Goal: Contribute content: Contribute content

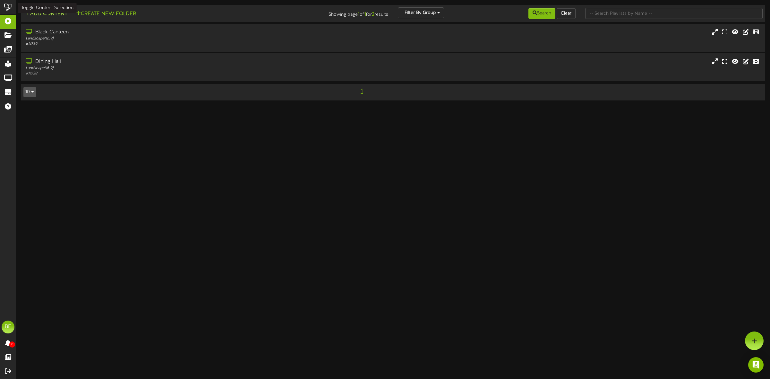
click at [43, 12] on button "Add Content" at bounding box center [46, 14] width 46 height 8
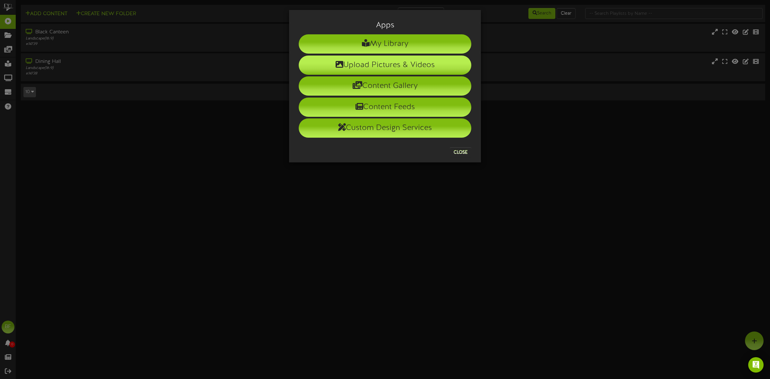
click at [380, 70] on li "Upload Pictures & Videos" at bounding box center [385, 64] width 173 height 19
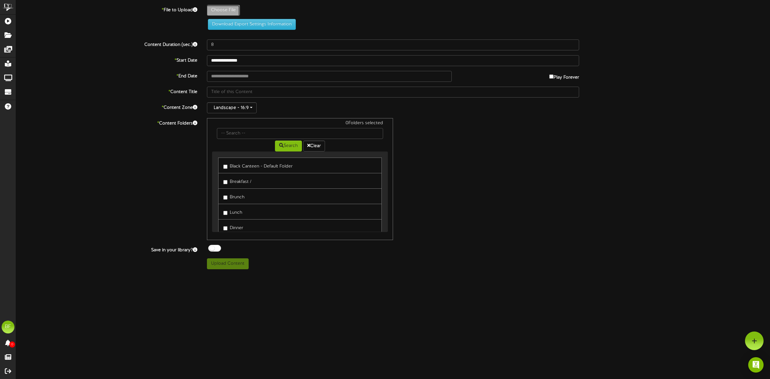
type input "**********"
type input "Slide1"
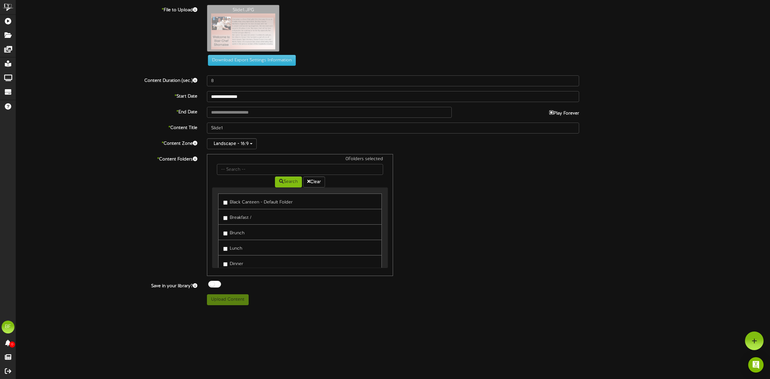
type input "**********"
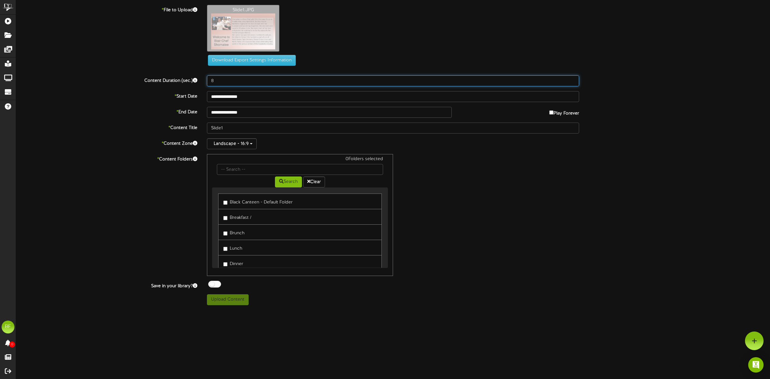
click at [231, 82] on input "8" at bounding box center [393, 80] width 372 height 11
type input "2"
type input "25"
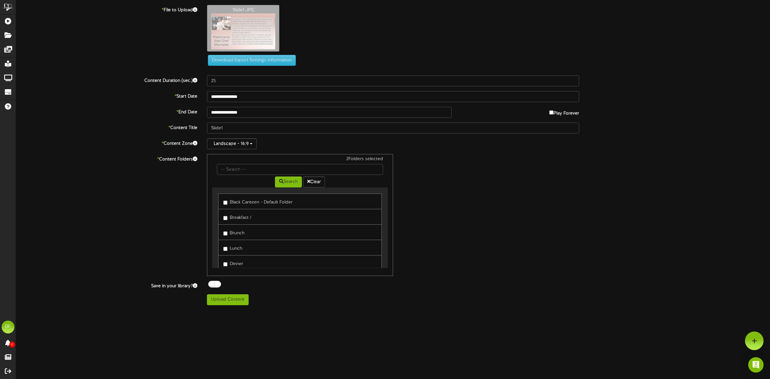
click at [211, 286] on div at bounding box center [214, 284] width 13 height 7
drag, startPoint x: 228, startPoint y: 130, endPoint x: 208, endPoint y: 143, distance: 23.1
click at [182, 123] on div "* Content Title Slide1" at bounding box center [392, 127] width 763 height 11
type input "chef shorna"
drag, startPoint x: 234, startPoint y: 300, endPoint x: 237, endPoint y: 303, distance: 3.9
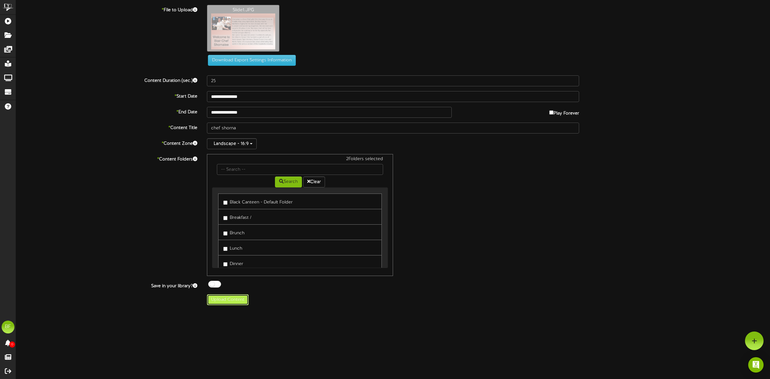
click at [234, 300] on button "Upload Content" at bounding box center [228, 299] width 42 height 11
